Goal: Task Accomplishment & Management: Use online tool/utility

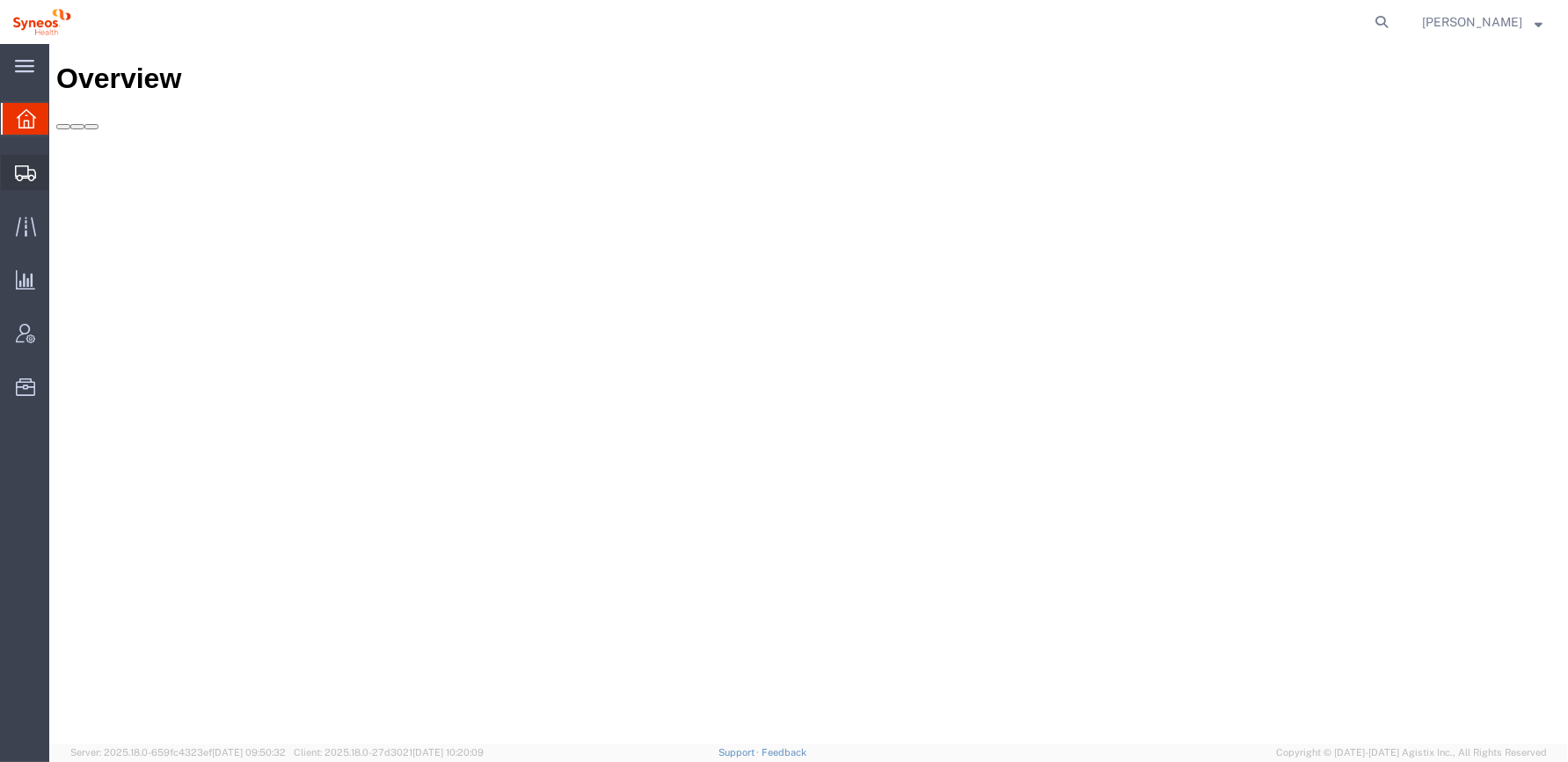
click at [25, 170] on icon at bounding box center [26, 174] width 21 height 16
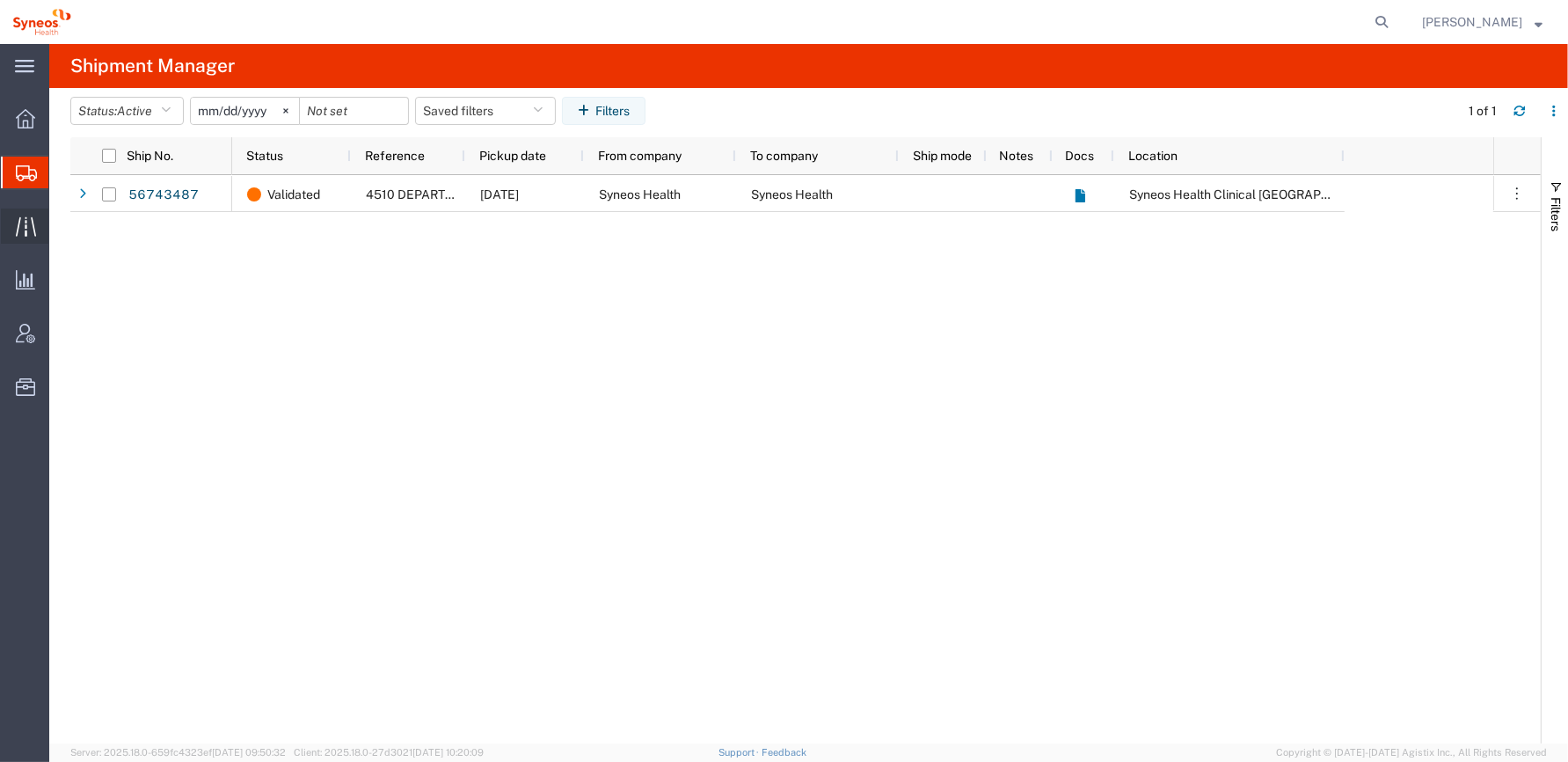
click at [25, 229] on icon at bounding box center [26, 226] width 20 height 20
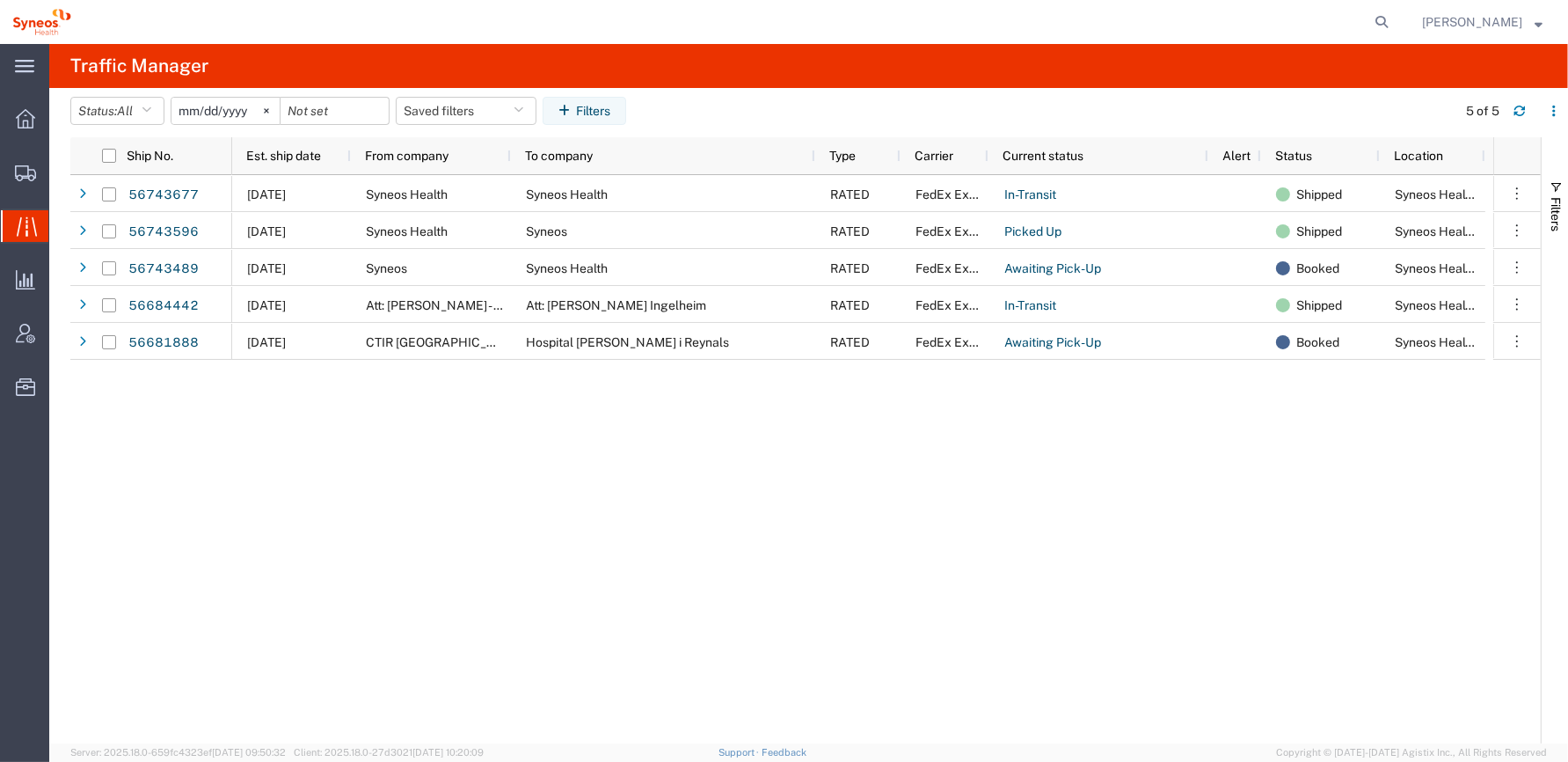
click at [562, 530] on div "[DATE] Syneos Health Syneos Health RATED FedEx Express In-Transit Shipped Syneo…" at bounding box center [863, 459] width 1261 height 568
click at [638, 507] on div "[DATE] Syneos Health Syneos Health RATED FedEx Express In-Transit Shipped Syneo…" at bounding box center [863, 459] width 1261 height 568
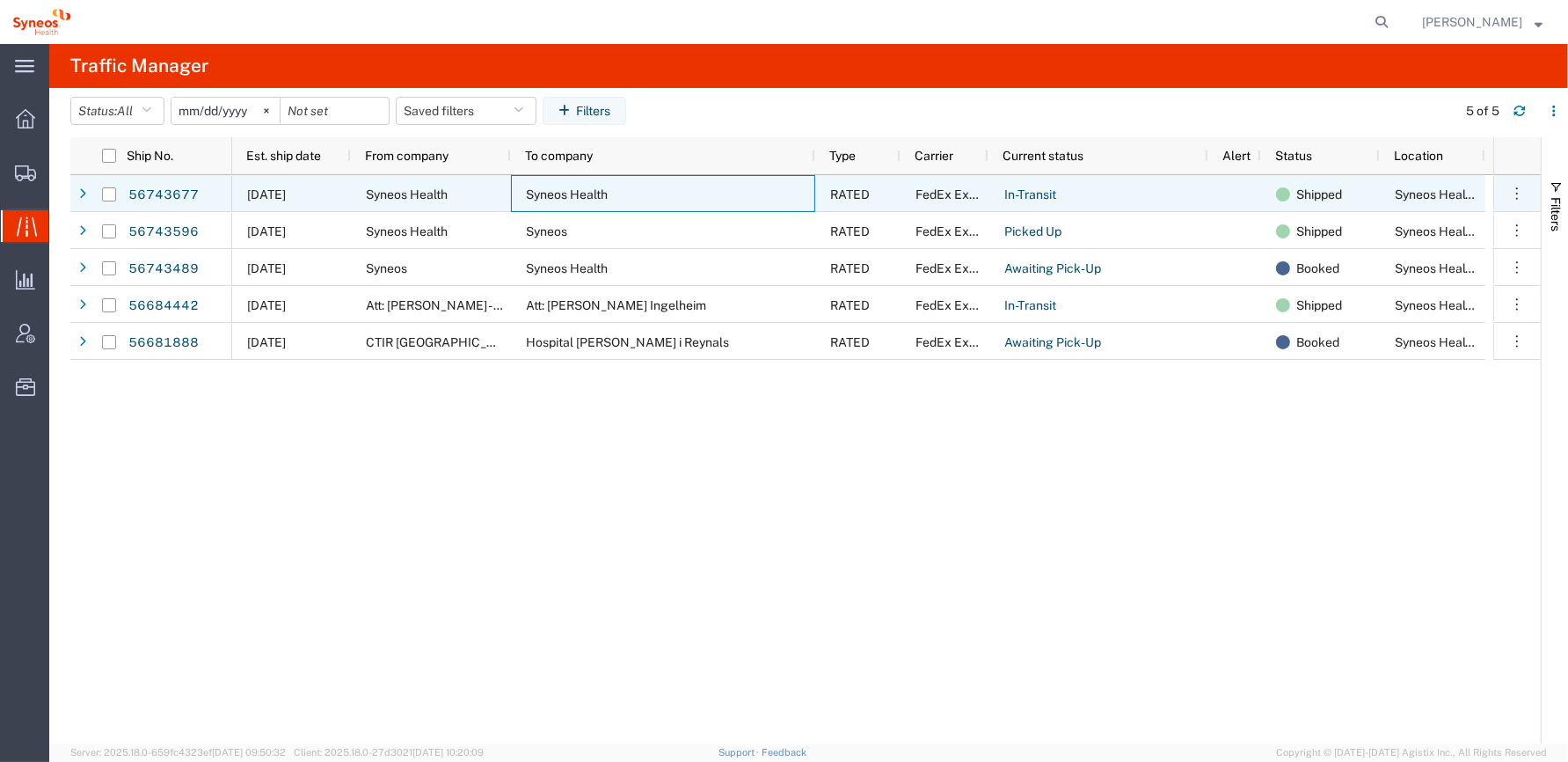
click at [632, 189] on div "Syneos Health" at bounding box center [663, 194] width 305 height 37
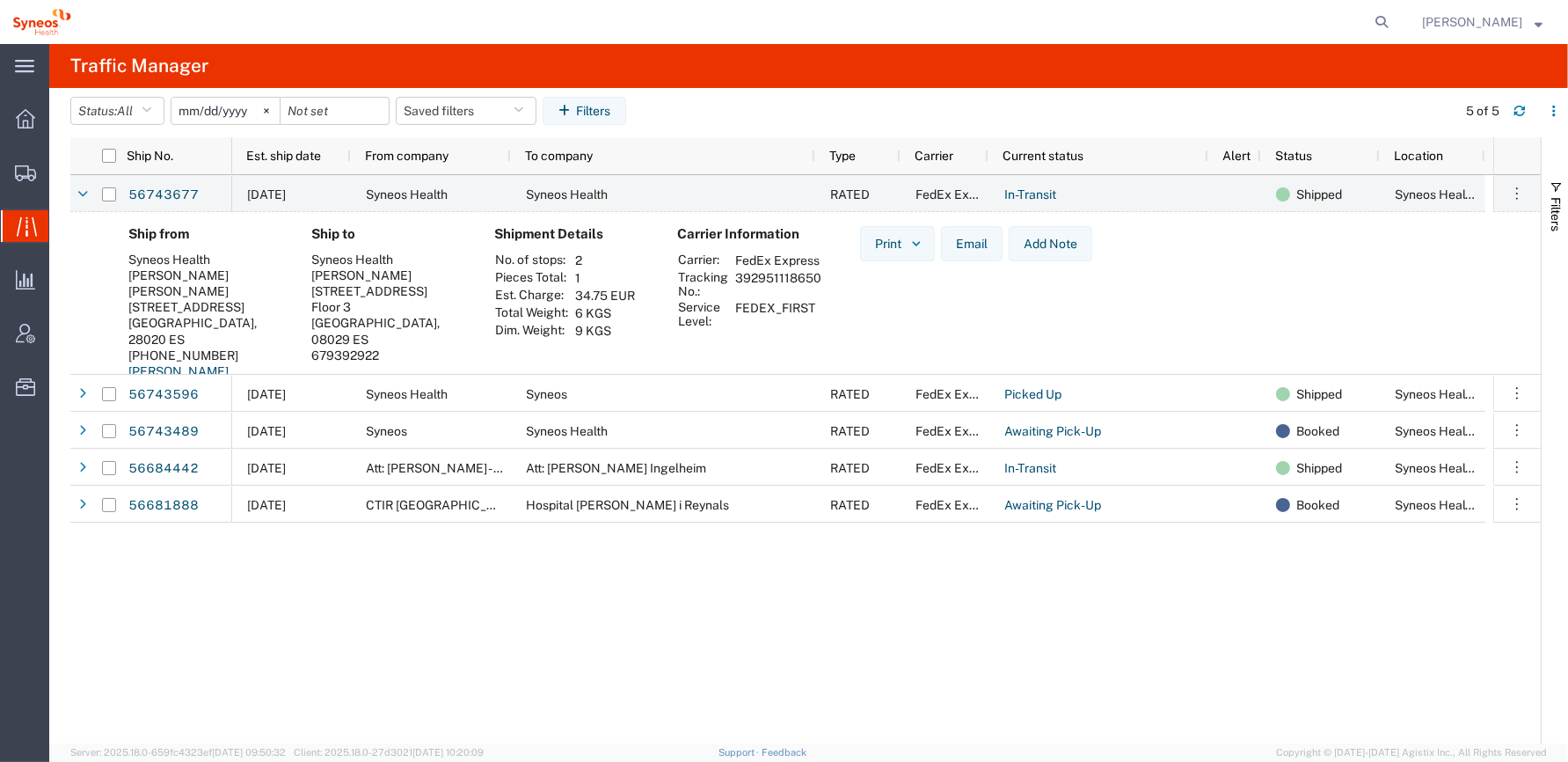
click at [382, 294] on div "[STREET_ADDRESS]" at bounding box center [389, 292] width 155 height 16
click at [82, 191] on icon at bounding box center [83, 195] width 11 height 12
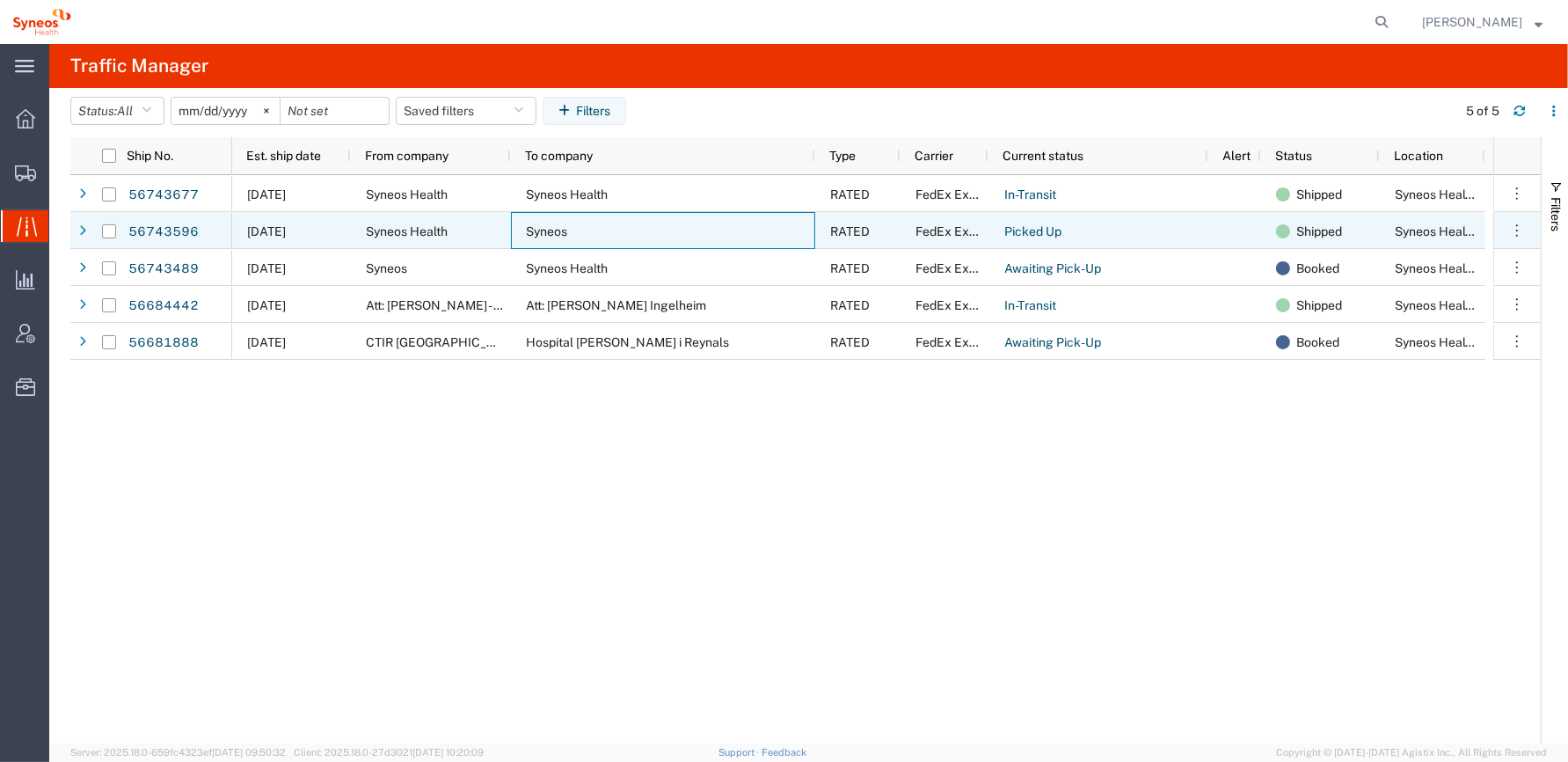
click at [540, 233] on span "Syneos" at bounding box center [546, 232] width 41 height 14
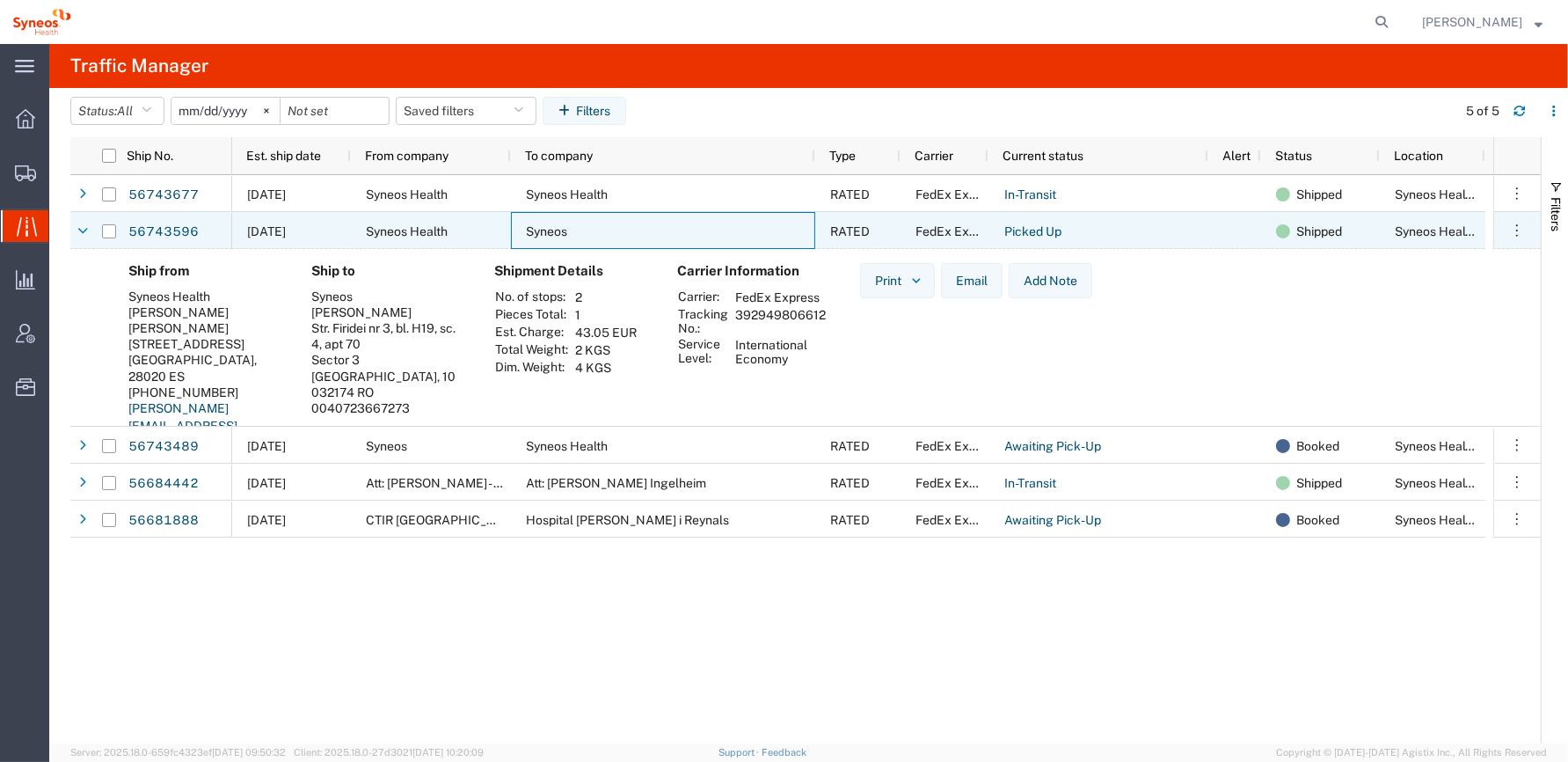
click at [77, 232] on icon at bounding box center [83, 232] width 11 height 12
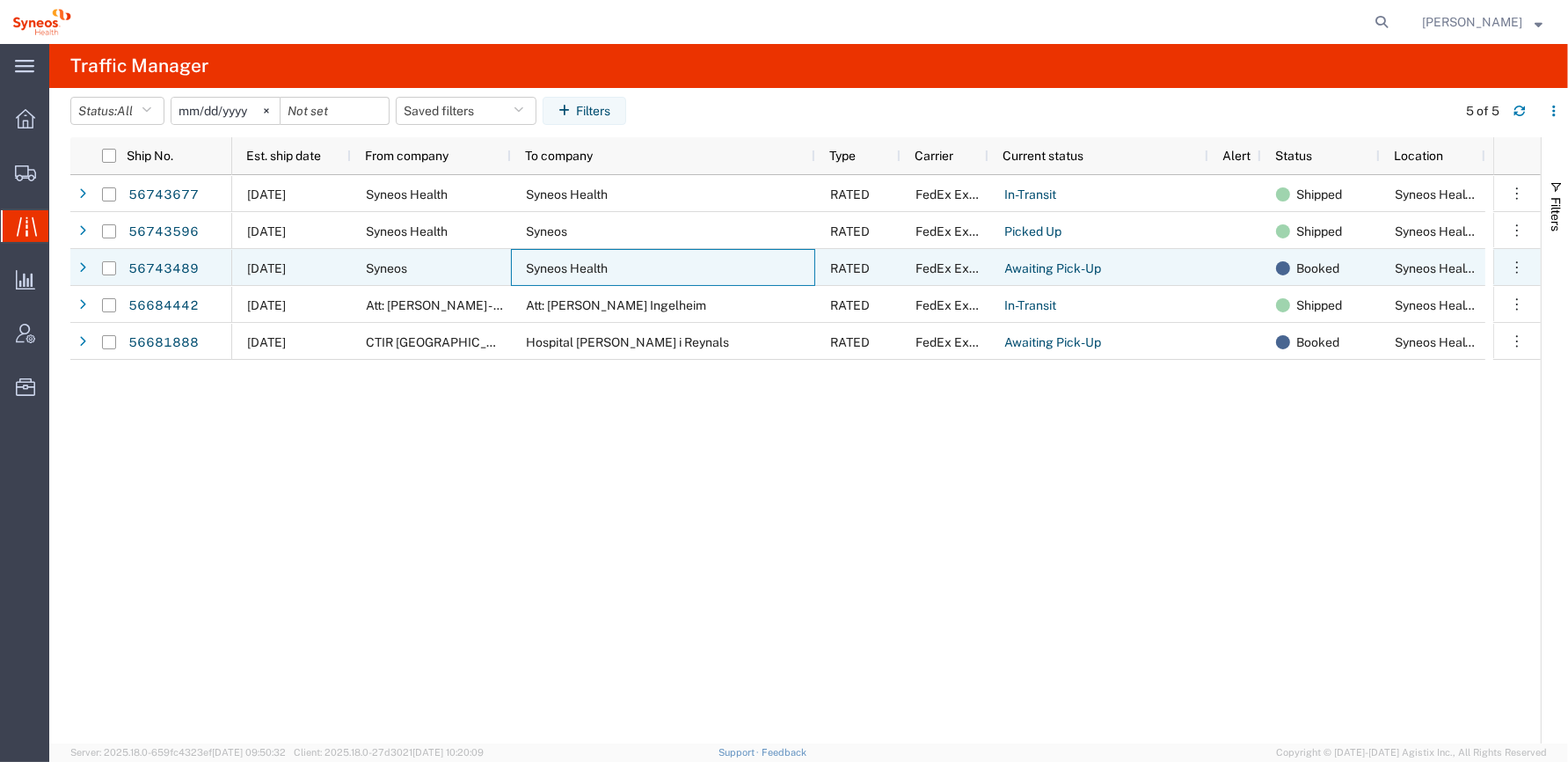
click at [560, 269] on span "Syneos Health" at bounding box center [566, 269] width 82 height 14
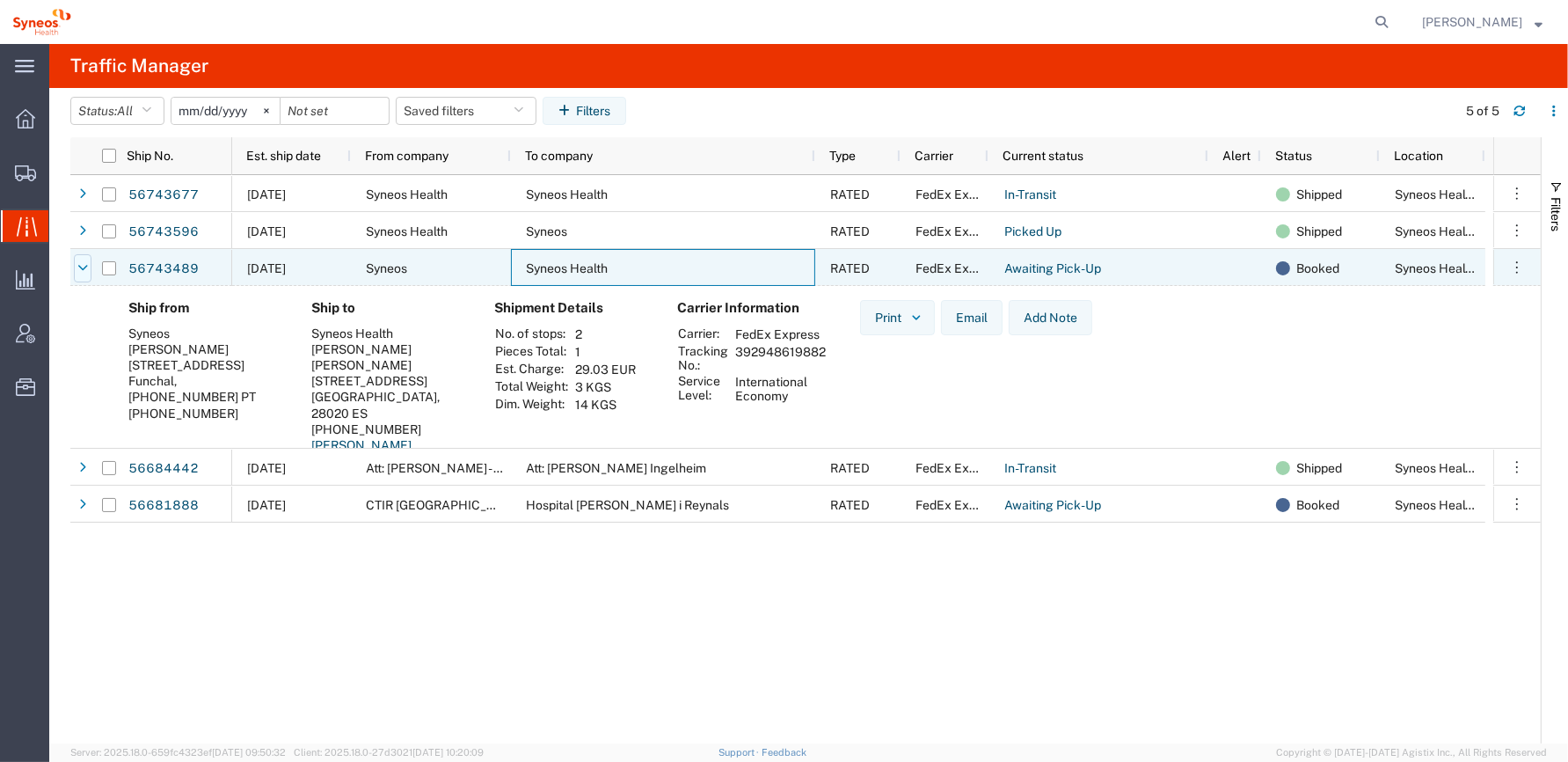
click at [77, 266] on icon at bounding box center [83, 269] width 11 height 12
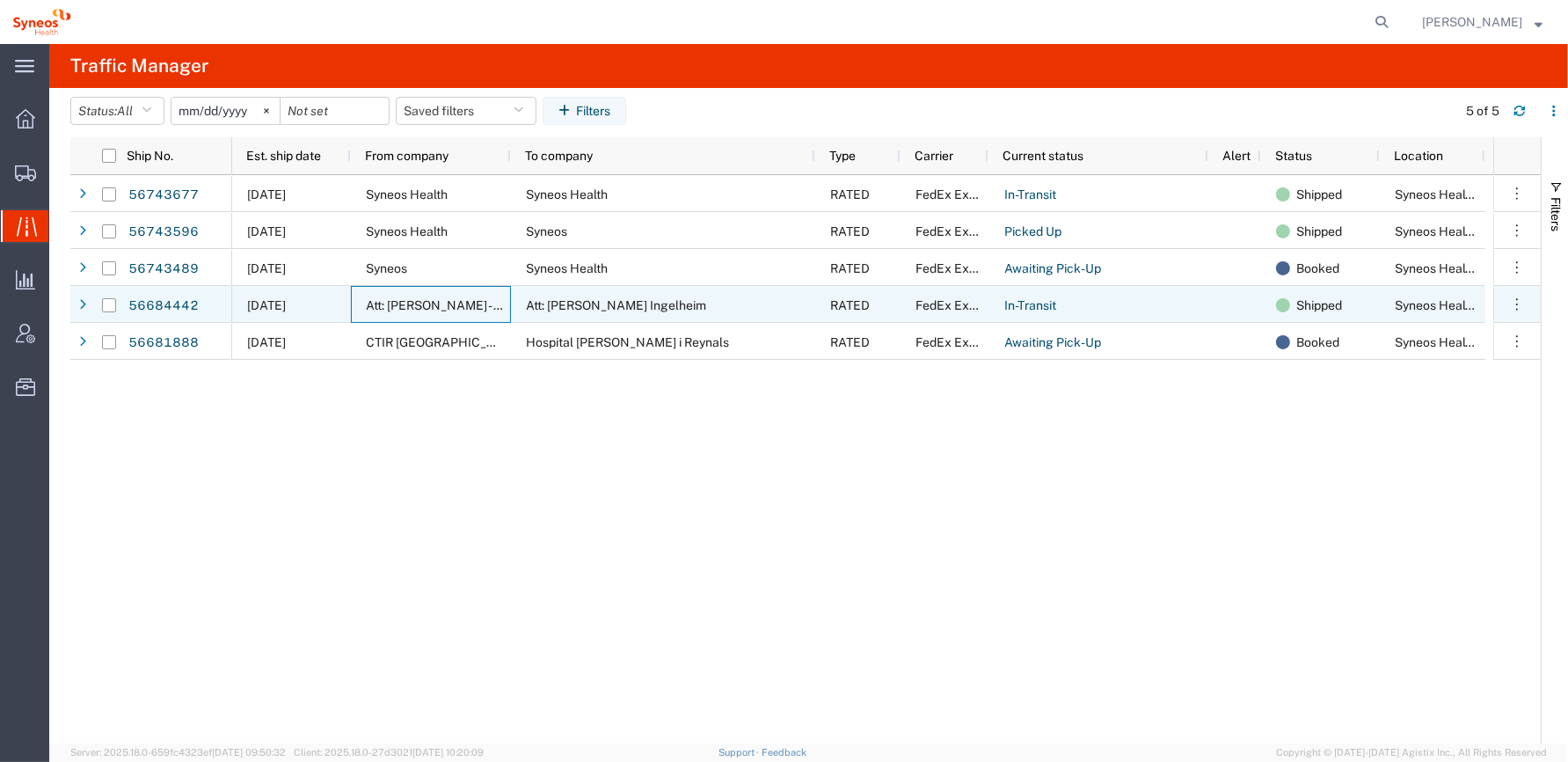
click at [460, 309] on span "Att: [PERSON_NAME] - Syneos Health" at bounding box center [470, 306] width 210 height 14
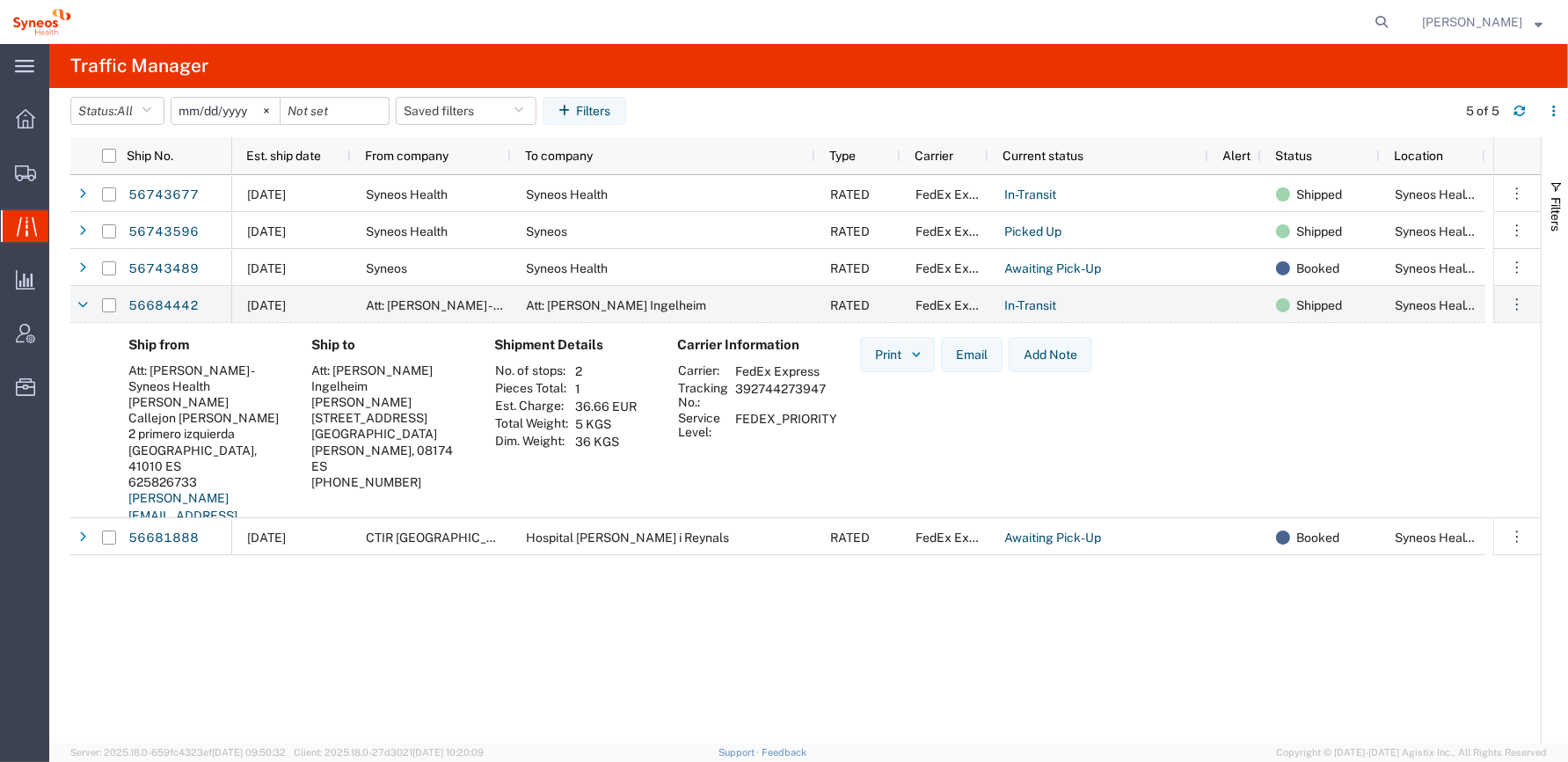
click at [1005, 471] on div "Print Email Add Note" at bounding box center [976, 455] width 261 height 235
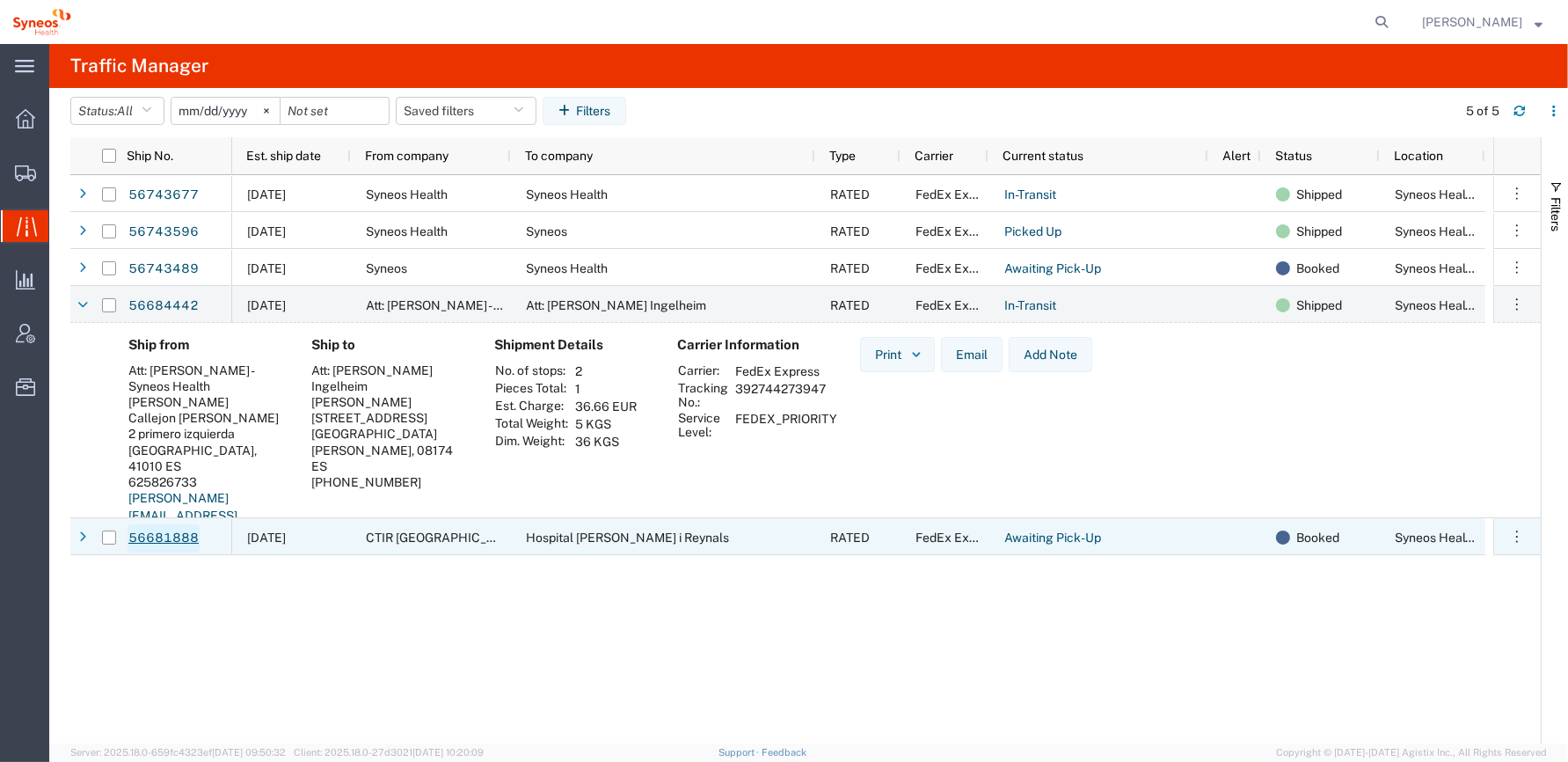
click at [173, 540] on link "56681888" at bounding box center [164, 538] width 72 height 28
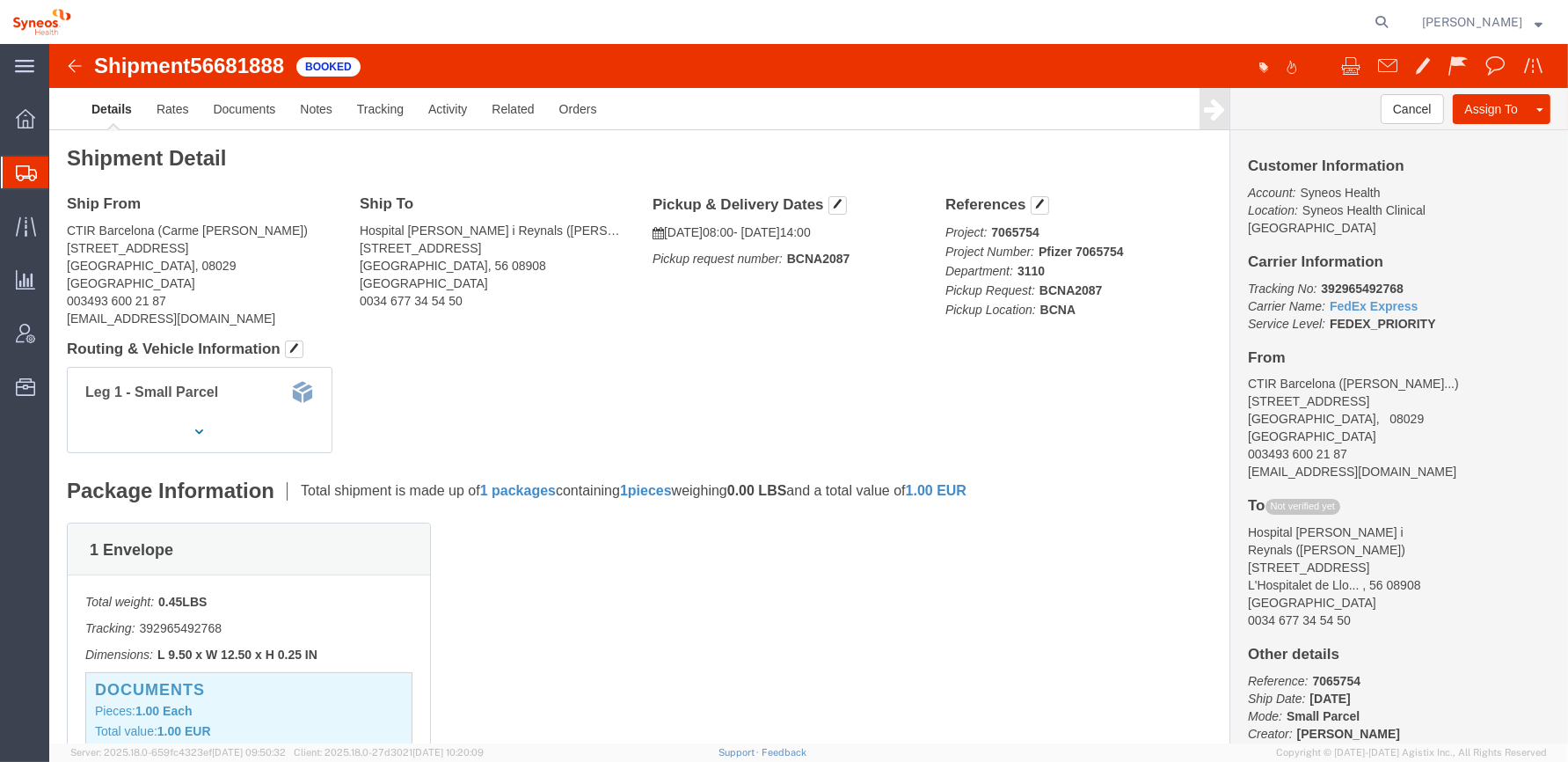
click div "Leg 1 - Small Parcel"
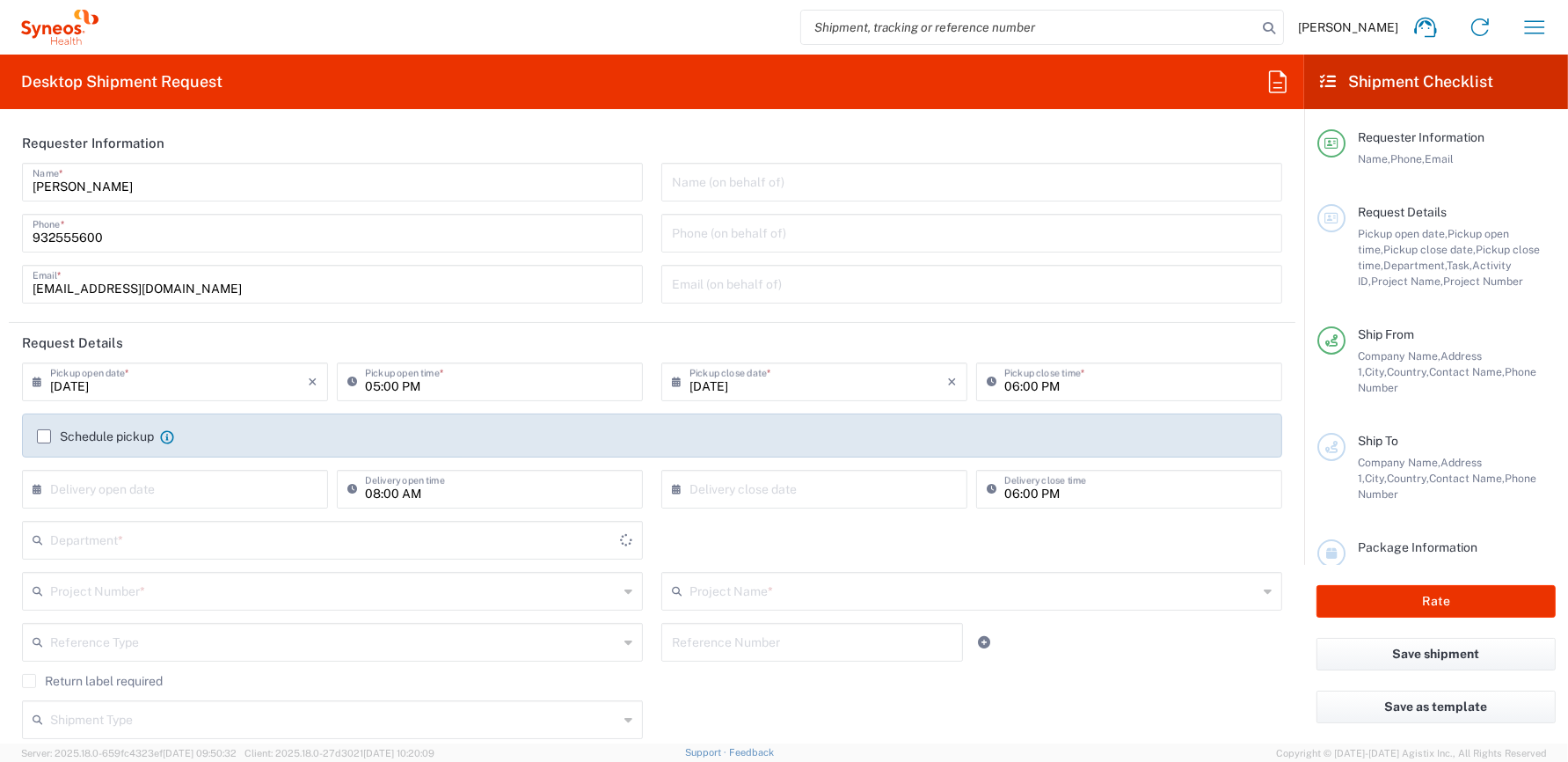
type input "8350"
type input "[GEOGRAPHIC_DATA]"
type input "Syneos Health Clinical [GEOGRAPHIC_DATA]"
